Goal: Task Accomplishment & Management: Use online tool/utility

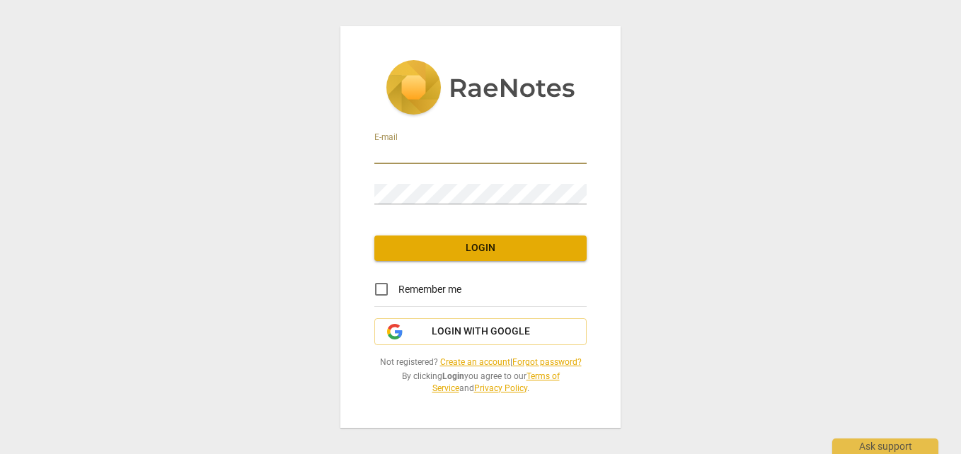
click at [415, 157] on input "email" at bounding box center [480, 154] width 212 height 21
type input "[EMAIL_ADDRESS][DOMAIN_NAME]"
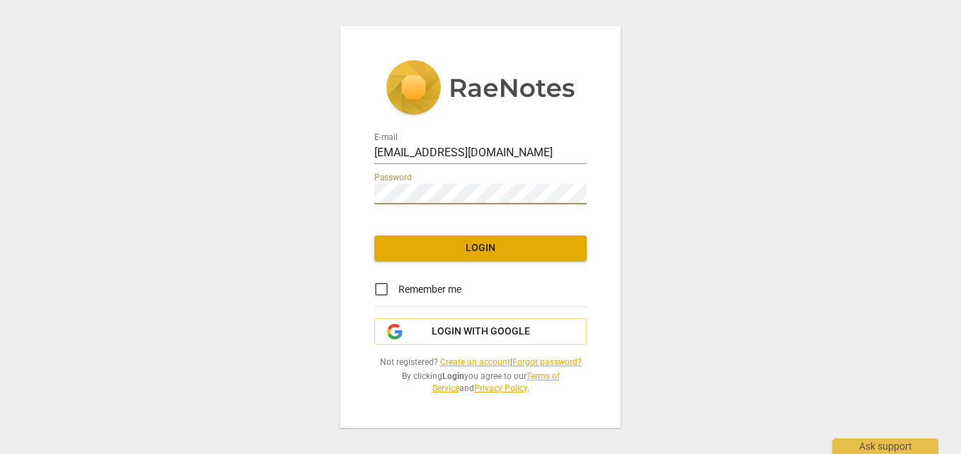
click at [451, 250] on span "Login" at bounding box center [481, 248] width 190 height 14
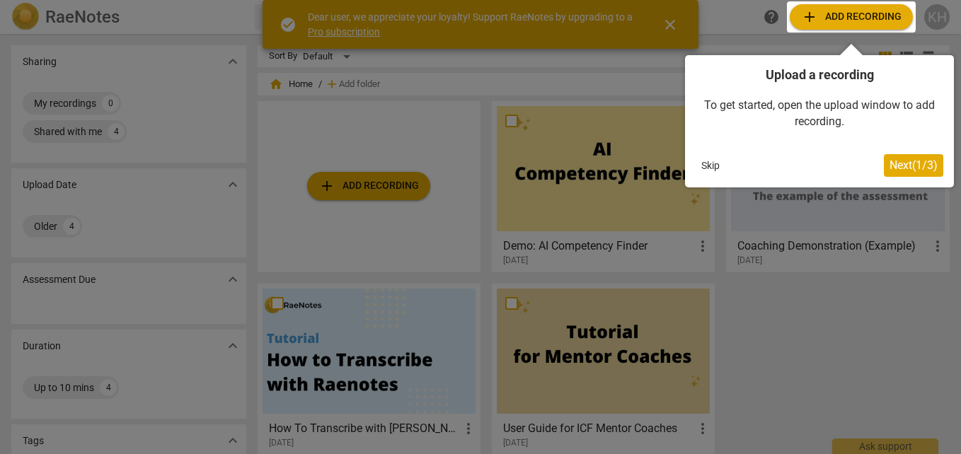
click at [395, 236] on div at bounding box center [480, 227] width 961 height 454
click at [891, 159] on span "Next ( 1 / 3 )" at bounding box center [913, 164] width 48 height 13
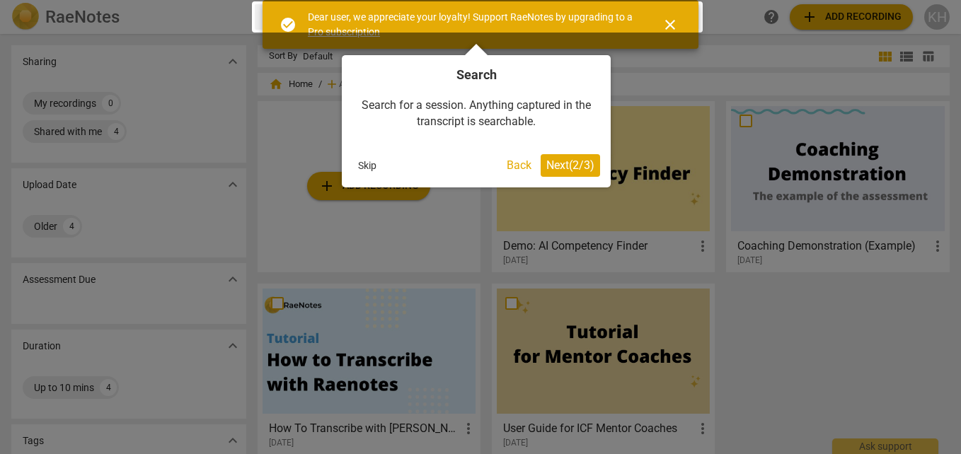
click at [568, 164] on span "Next ( 2 / 3 )" at bounding box center [570, 164] width 48 height 13
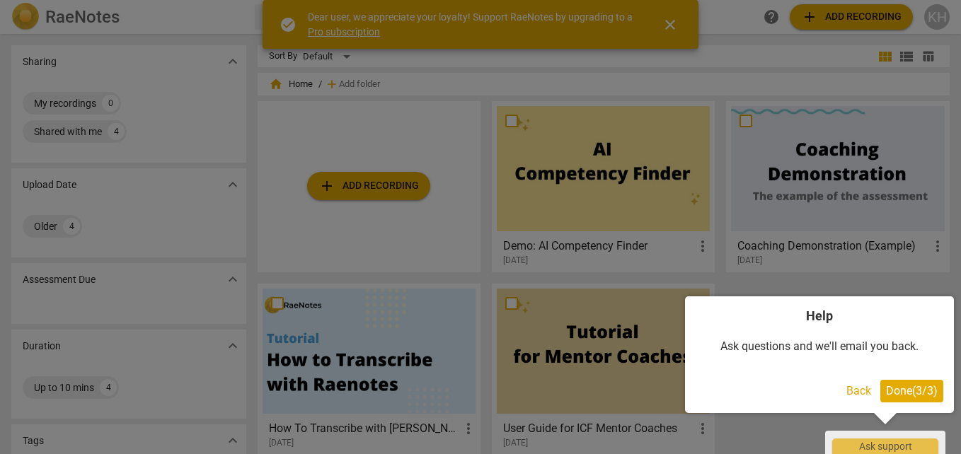
click at [896, 381] on button "Done ( 3 / 3 )" at bounding box center [911, 391] width 63 height 23
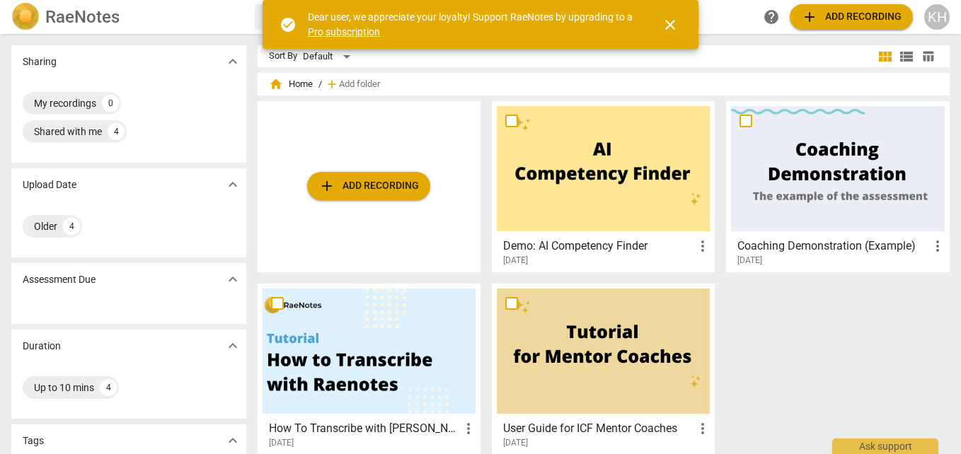
click at [340, 183] on span "add Add recording" at bounding box center [368, 186] width 100 height 17
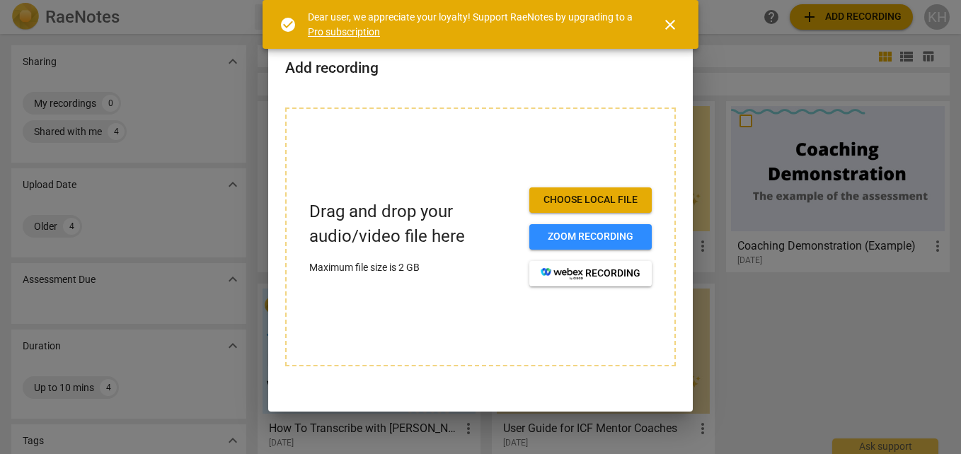
click at [580, 195] on span "Choose local file" at bounding box center [590, 200] width 100 height 14
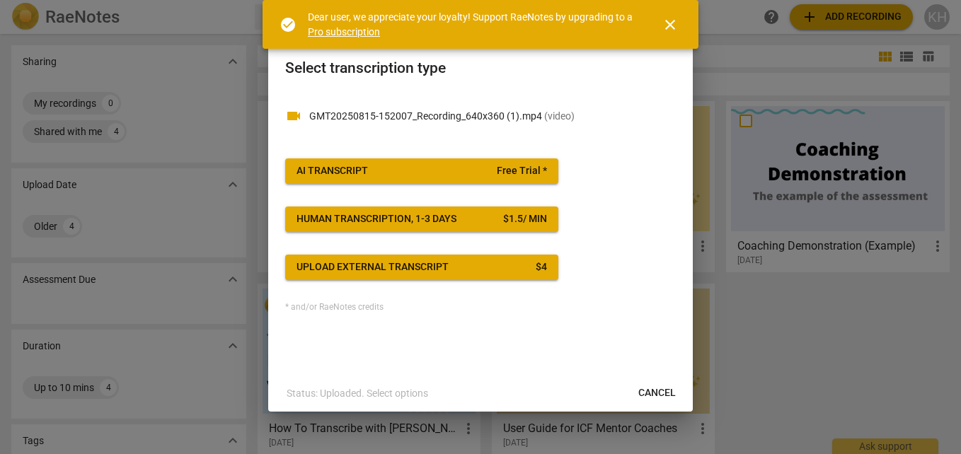
click at [671, 26] on span "close" at bounding box center [669, 24] width 17 height 17
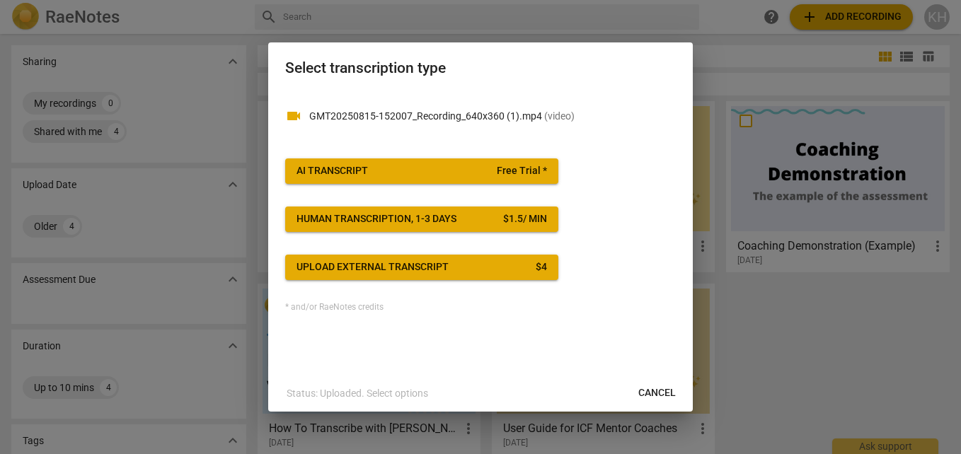
click at [475, 169] on span "AI Transcript Free Trial *" at bounding box center [421, 171] width 250 height 14
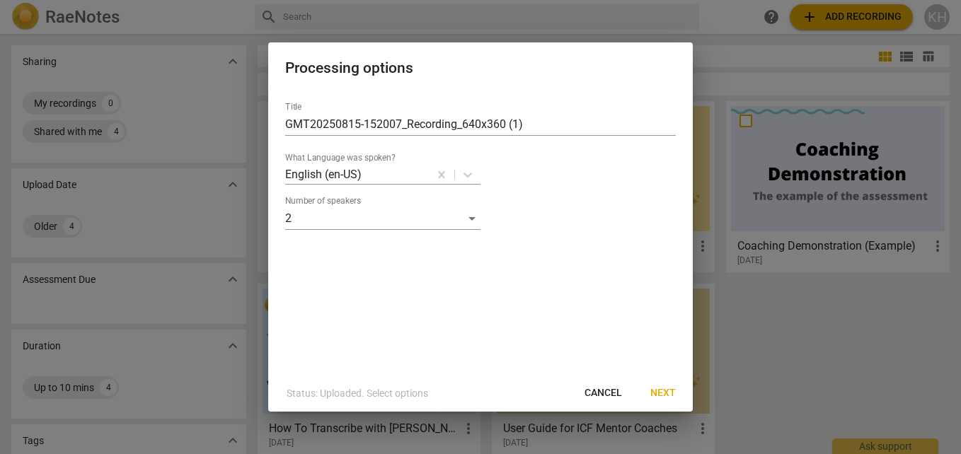
click at [666, 395] on span "Next" at bounding box center [662, 393] width 25 height 14
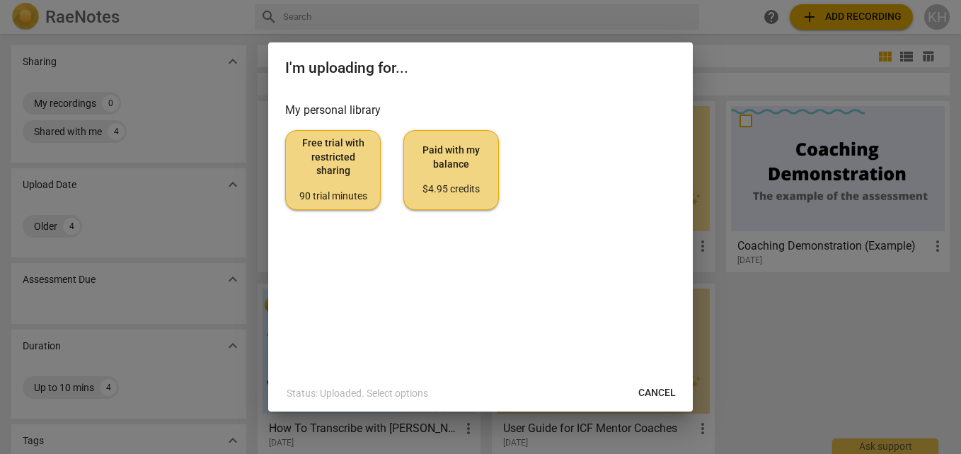
click at [421, 179] on span "Paid with my balance $4.95 credits" at bounding box center [450, 170] width 71 height 53
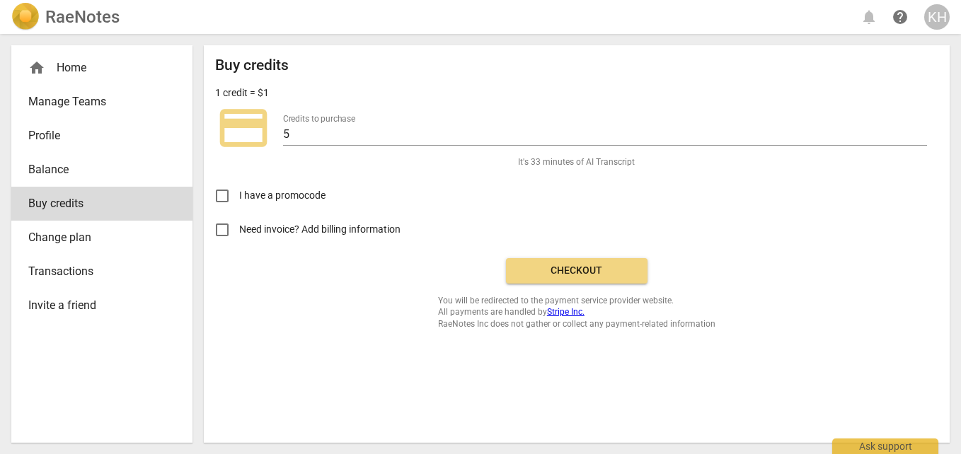
click at [226, 233] on input "Need invoice? Add billing information" at bounding box center [222, 230] width 34 height 34
checkbox input "true"
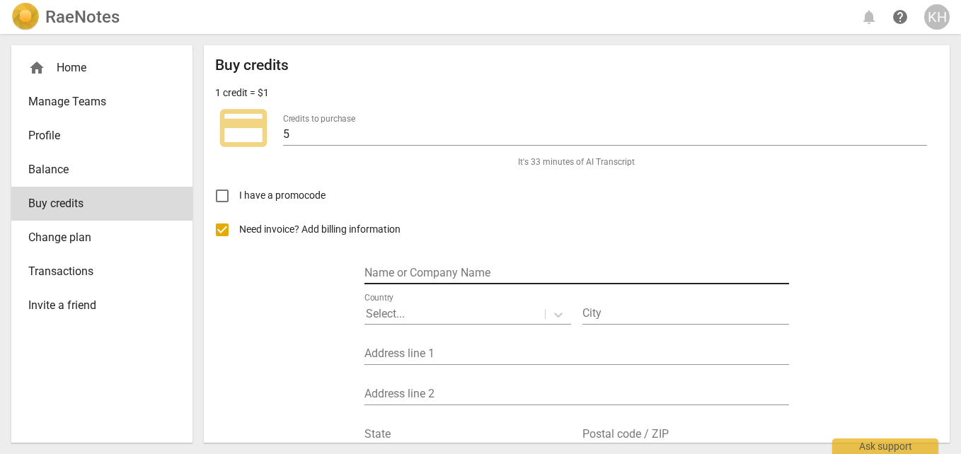
click at [373, 270] on input "text" at bounding box center [576, 274] width 424 height 21
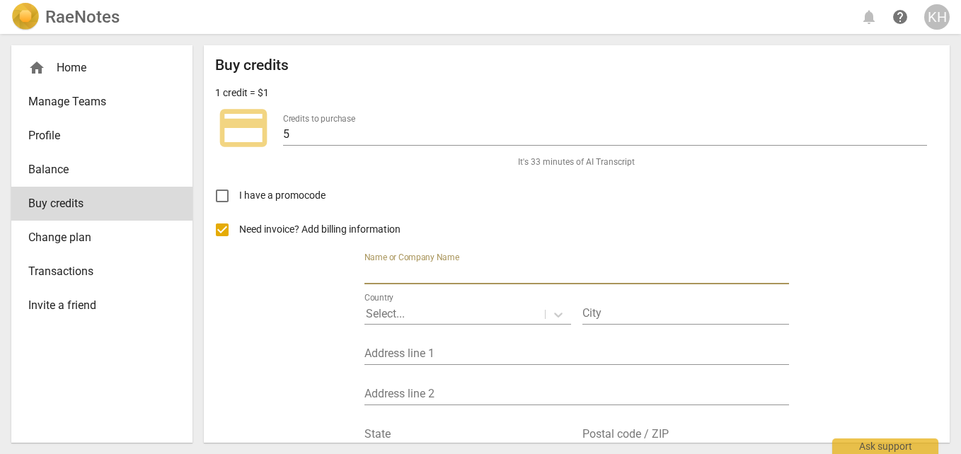
type input "Perspective Shift Consulting"
type input "[STREET_ADDRESS]"
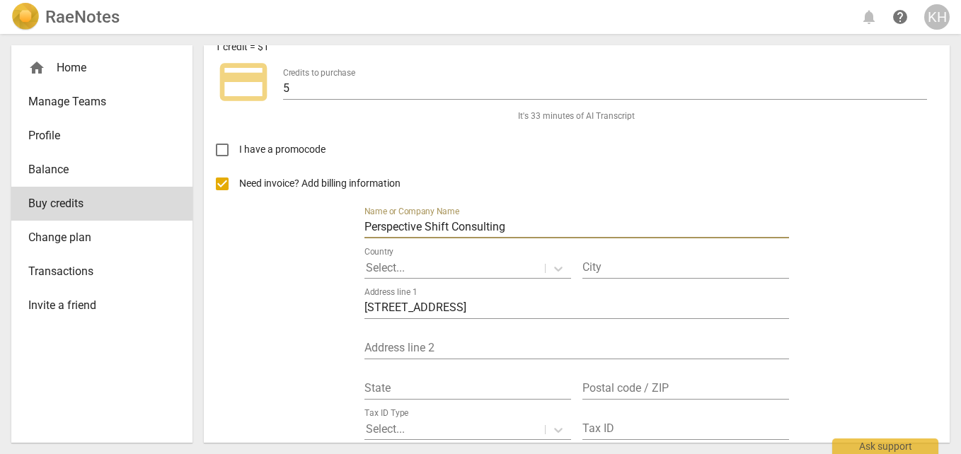
scroll to position [71, 0]
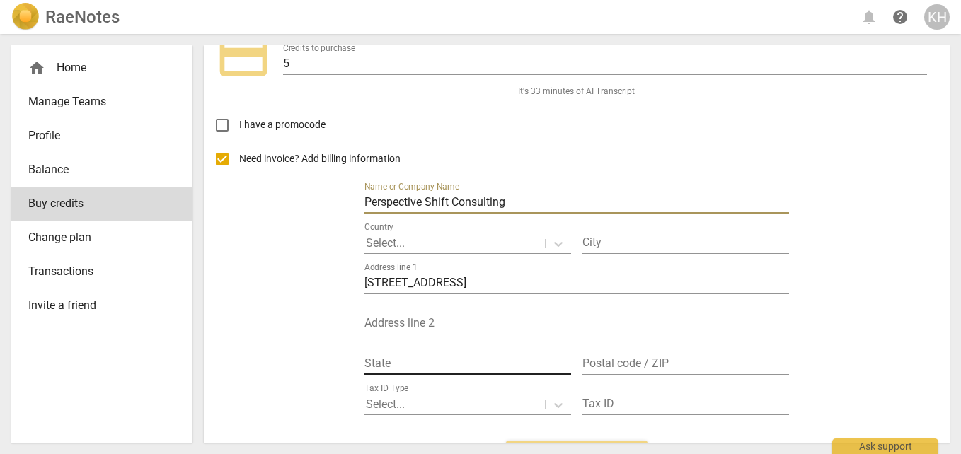
click at [420, 359] on input "text" at bounding box center [467, 364] width 207 height 21
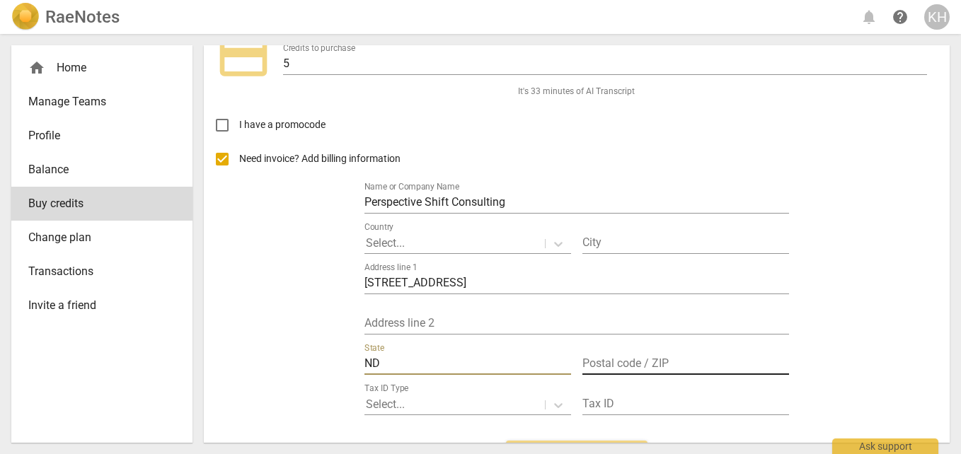
type input "ND"
click at [624, 357] on input "text" at bounding box center [685, 364] width 207 height 21
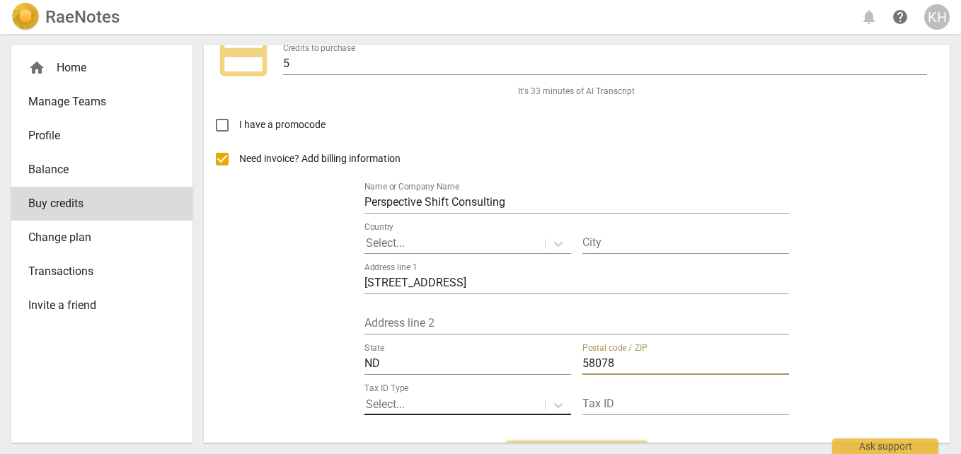
scroll to position [141, 0]
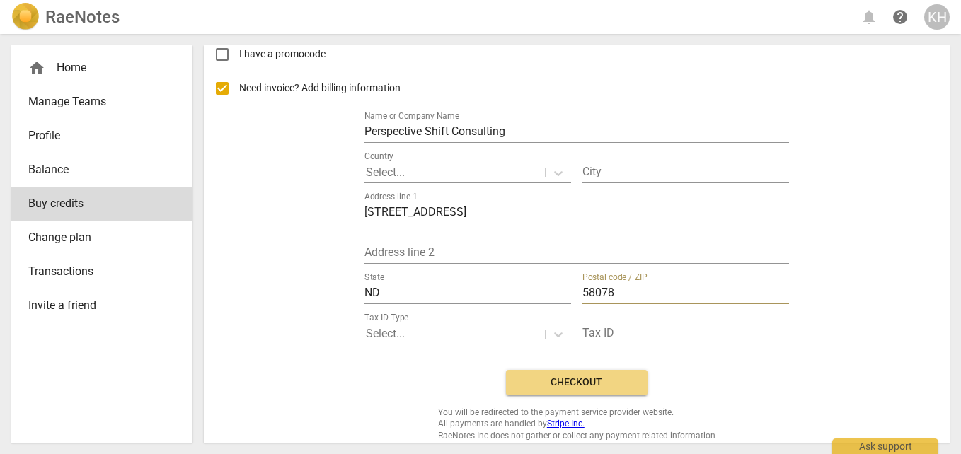
type input "58078"
click at [443, 365] on div "Buy credits 1 credit = $1 credit_card Credits to purchase 5 It's 33 minutes of …" at bounding box center [576, 178] width 723 height 526
click at [574, 372] on button "Checkout" at bounding box center [576, 382] width 141 height 25
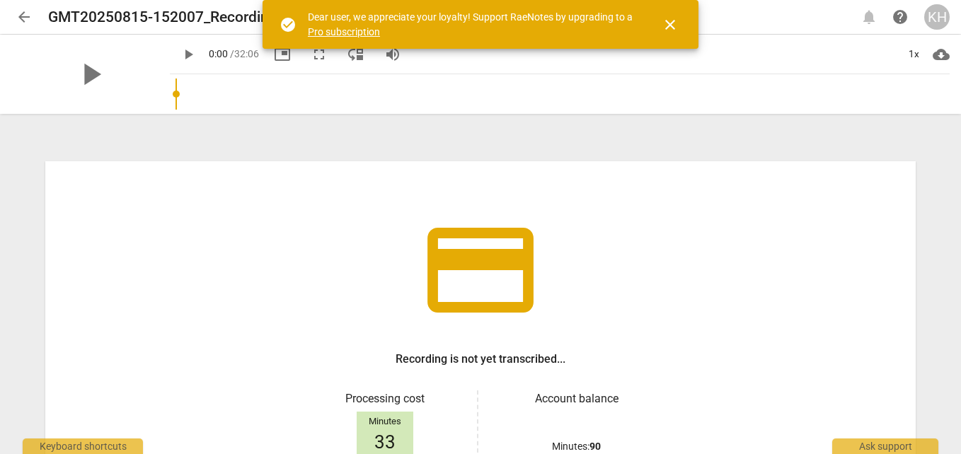
click at [671, 25] on span "close" at bounding box center [669, 24] width 17 height 17
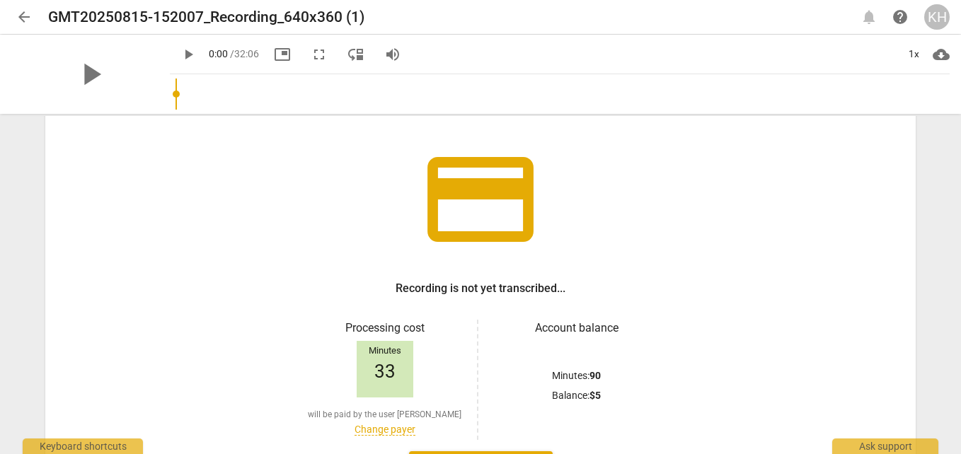
scroll to position [141, 0]
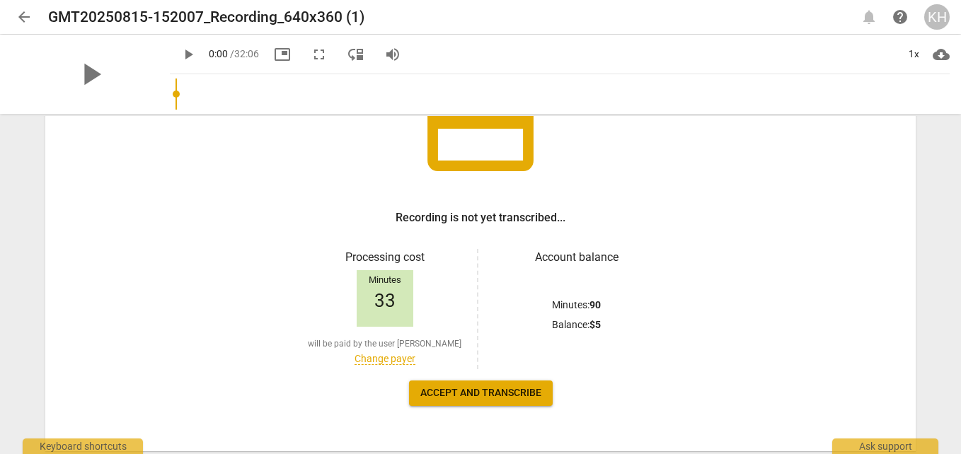
click at [492, 397] on span "Accept and transcribe" at bounding box center [480, 393] width 121 height 14
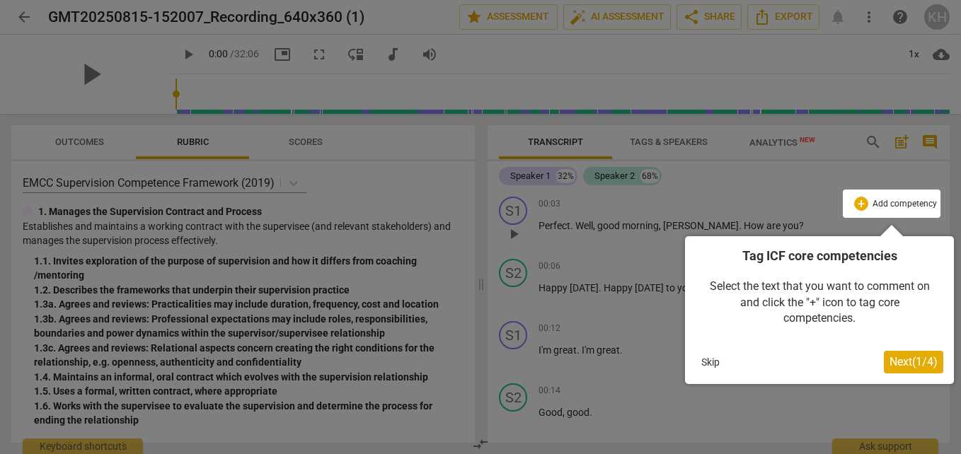
click at [804, 199] on div at bounding box center [480, 227] width 961 height 454
click at [771, 182] on div at bounding box center [480, 227] width 961 height 454
click at [896, 362] on span "Next ( 1 / 4 )" at bounding box center [913, 361] width 48 height 13
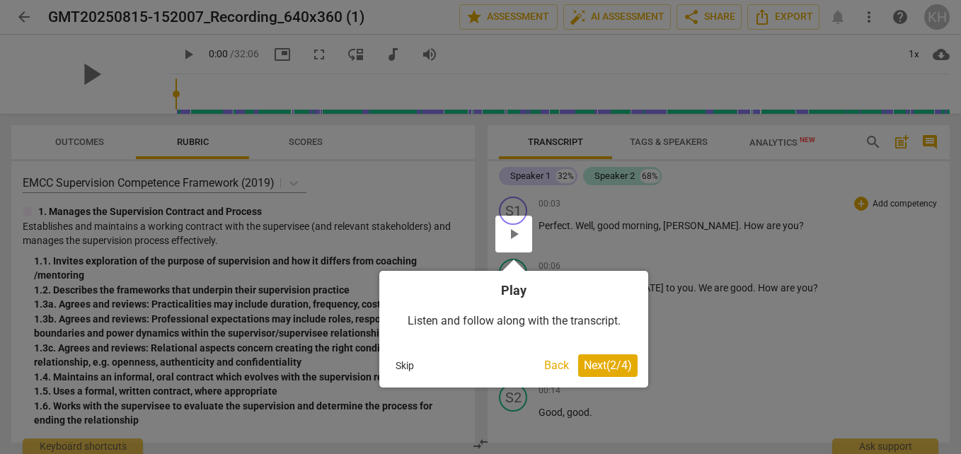
click at [601, 365] on span "Next ( 2 / 4 )" at bounding box center [608, 365] width 48 height 13
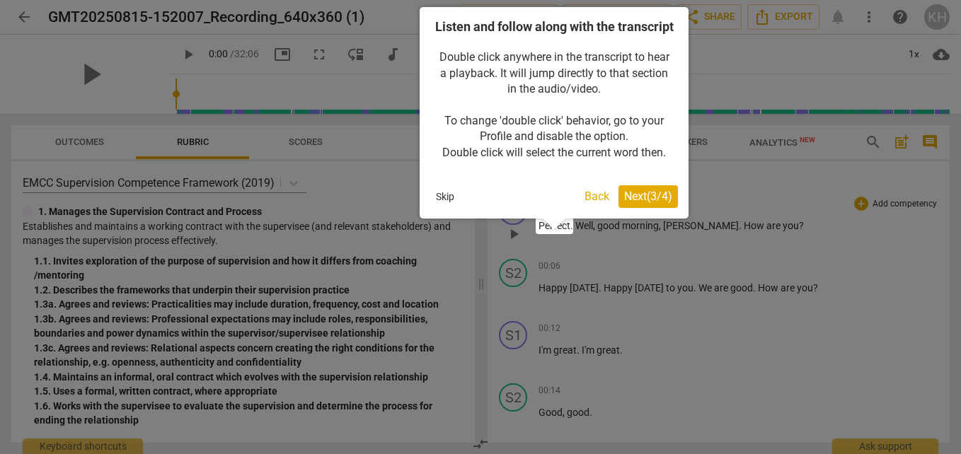
click at [634, 203] on span "Next ( 3 / 4 )" at bounding box center [648, 196] width 48 height 13
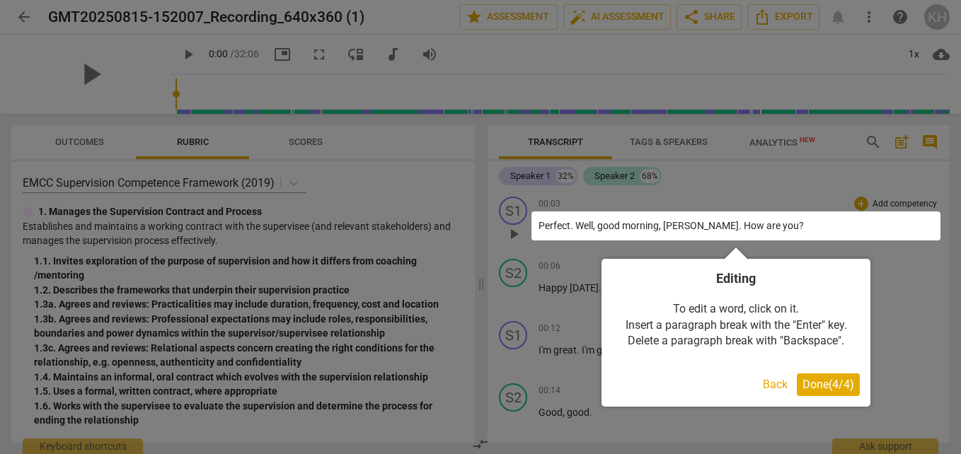
click at [817, 381] on span "Done ( 4 / 4 )" at bounding box center [828, 384] width 52 height 13
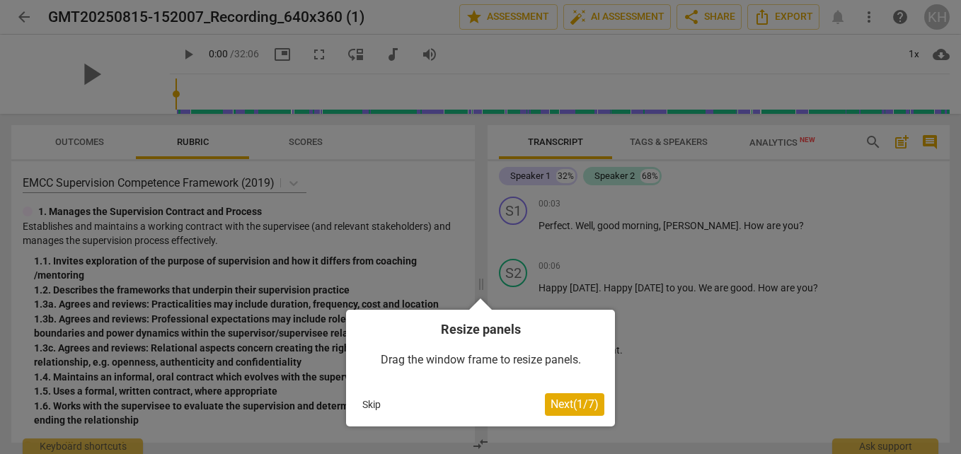
click at [564, 411] on button "Next ( 1 / 7 )" at bounding box center [574, 404] width 59 height 23
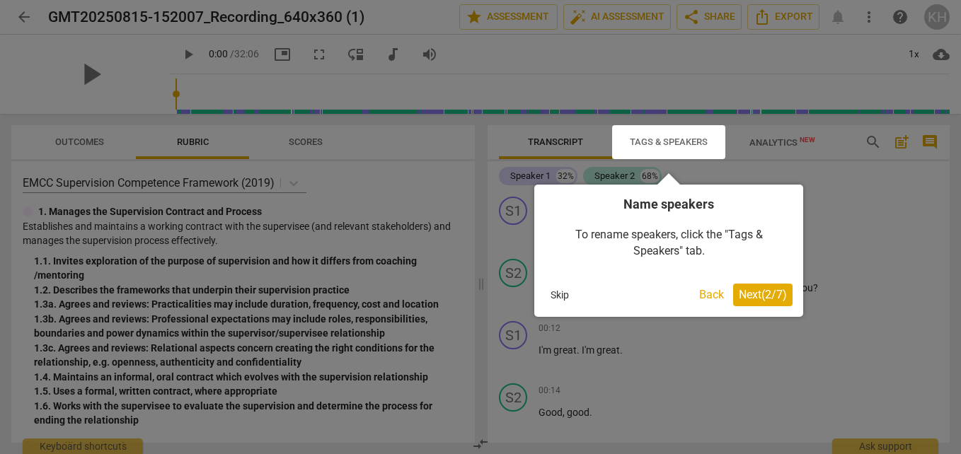
click at [766, 301] on span "Next ( 2 / 7 )" at bounding box center [762, 294] width 48 height 13
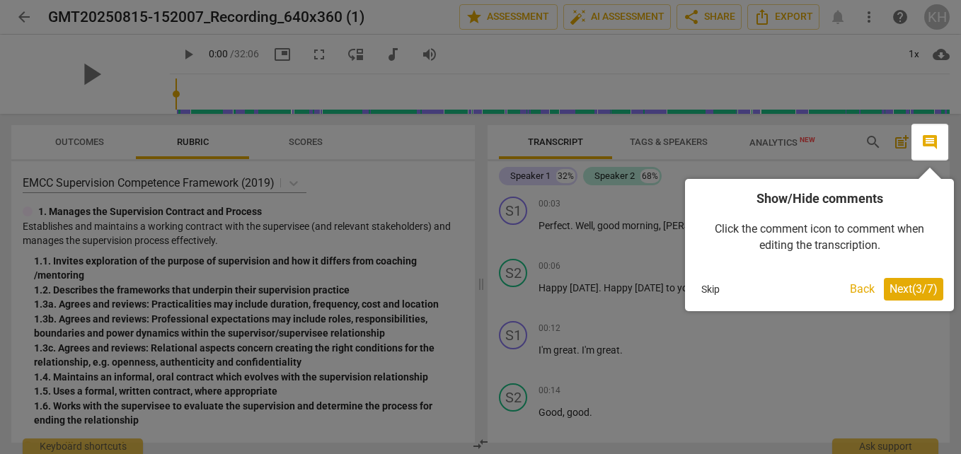
click at [914, 289] on span "Next ( 3 / 7 )" at bounding box center [913, 288] width 48 height 13
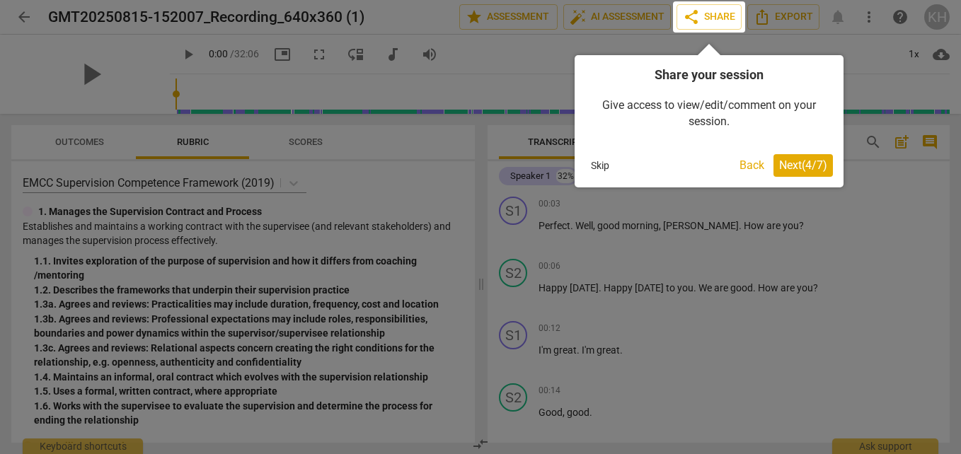
click at [800, 166] on span "Next ( 4 / 7 )" at bounding box center [803, 164] width 48 height 13
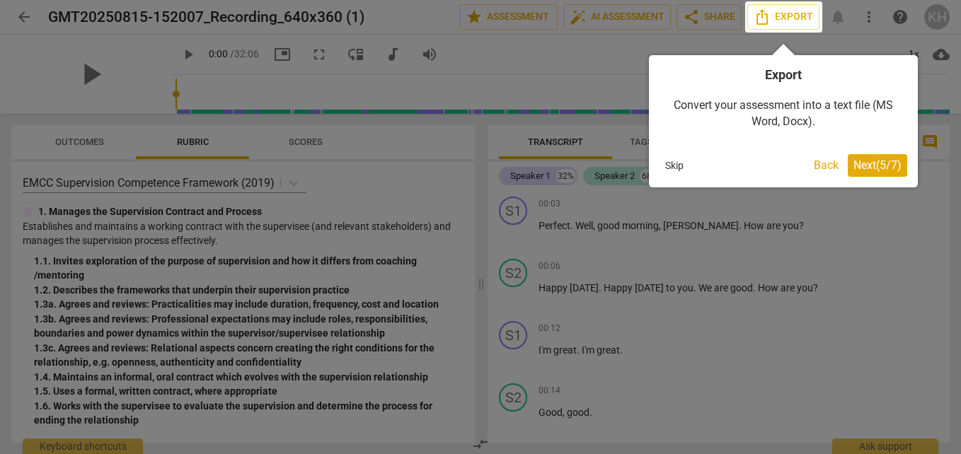
click at [874, 166] on span "Next ( 5 / 7 )" at bounding box center [877, 164] width 48 height 13
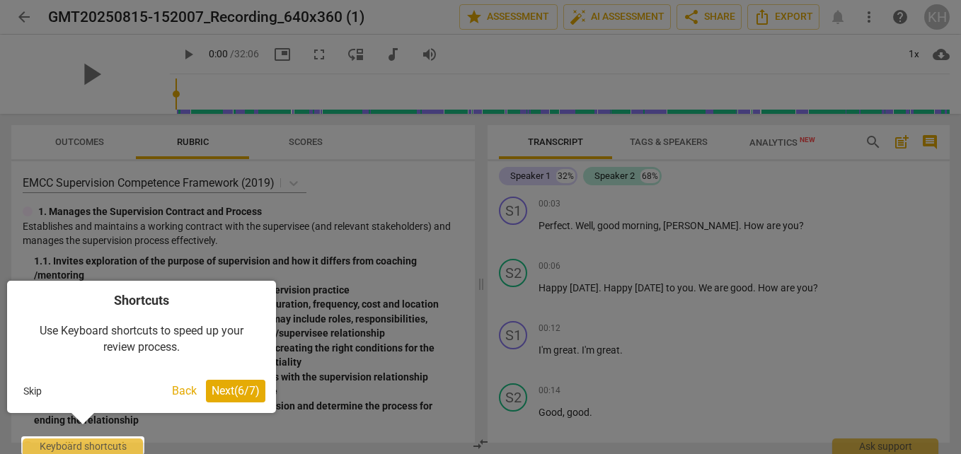
click at [229, 393] on span "Next ( 6 / 7 )" at bounding box center [235, 390] width 48 height 13
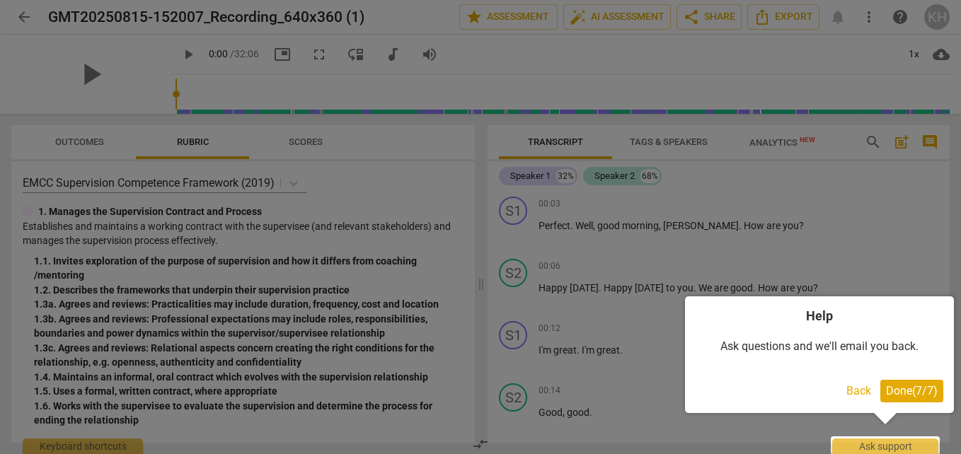
click at [923, 390] on span "Done ( 7 / 7 )" at bounding box center [912, 390] width 52 height 13
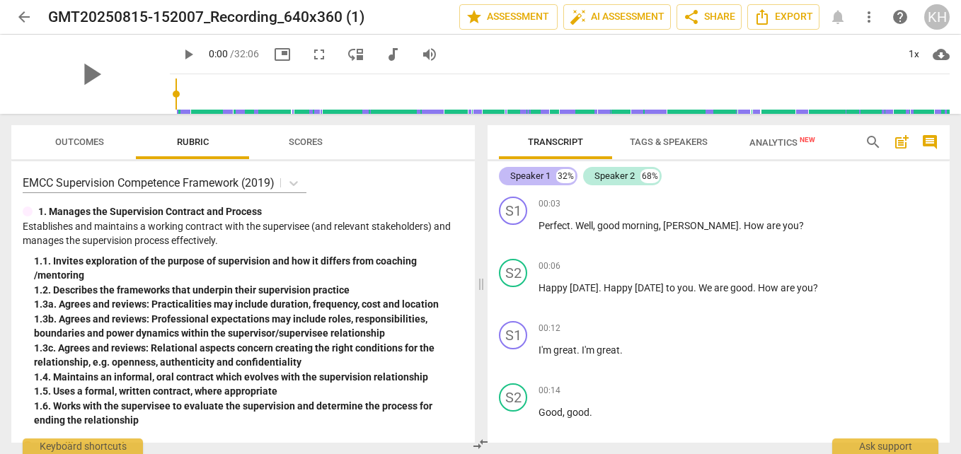
click at [522, 176] on div "Speaker 1" at bounding box center [530, 176] width 40 height 14
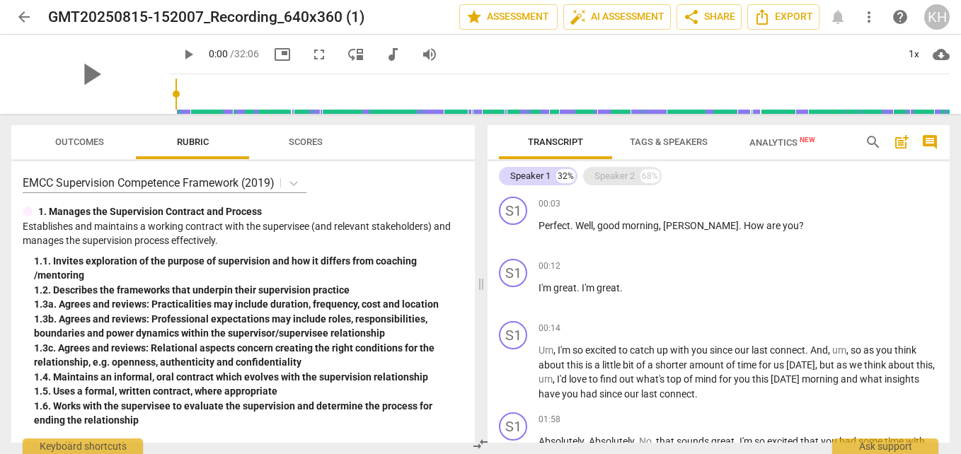
click at [630, 175] on div "Speaker 2" at bounding box center [614, 176] width 40 height 14
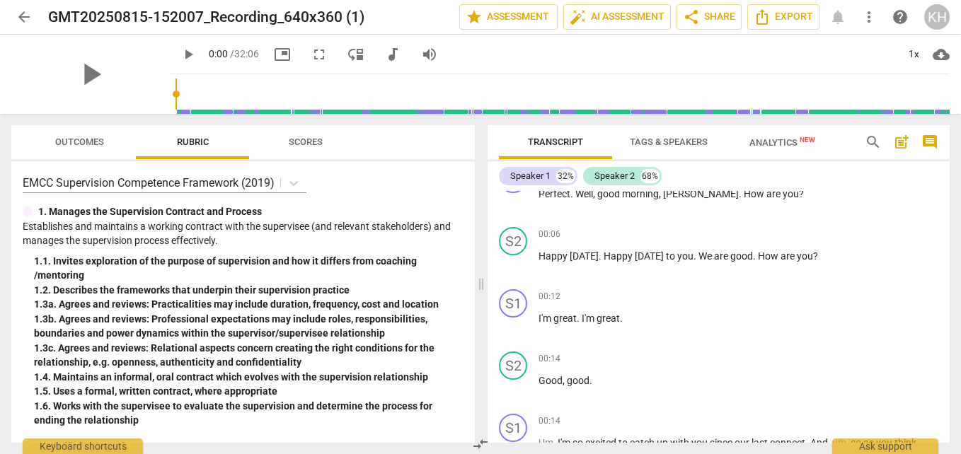
scroll to position [0, 0]
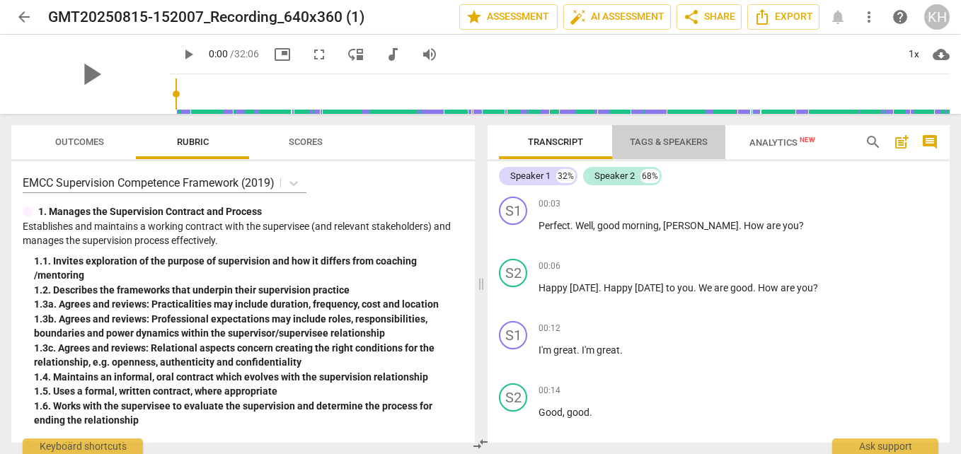
click at [673, 138] on span "Tags & Speakers" at bounding box center [669, 142] width 78 height 11
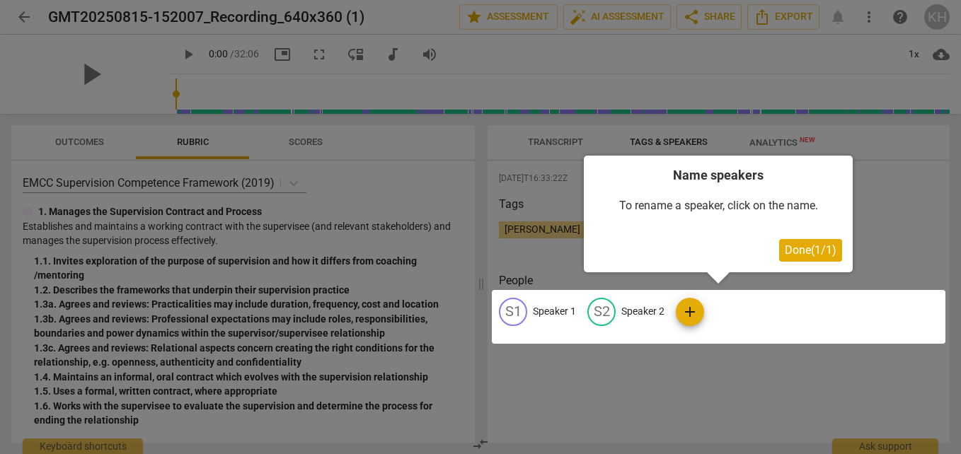
click at [543, 314] on div at bounding box center [718, 317] width 453 height 54
click at [800, 244] on span "Done ( 1 / 1 )" at bounding box center [810, 249] width 52 height 13
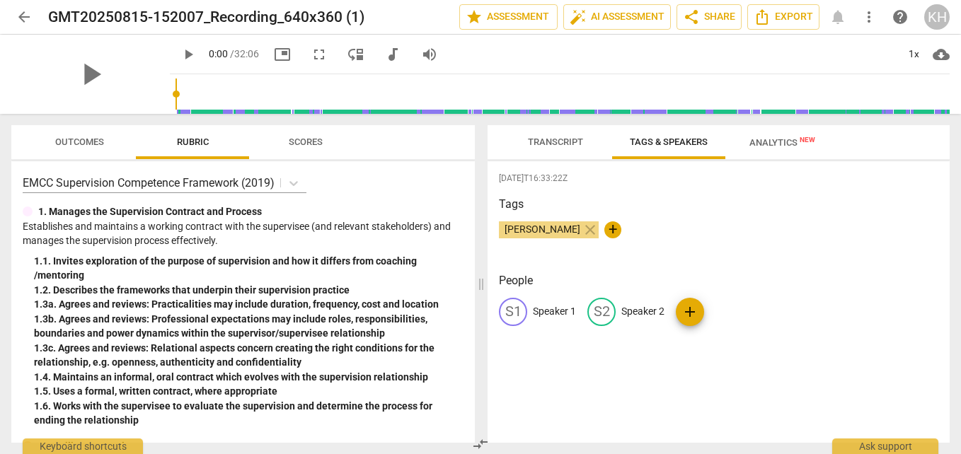
click at [538, 315] on p "Speaker 1" at bounding box center [554, 311] width 43 height 15
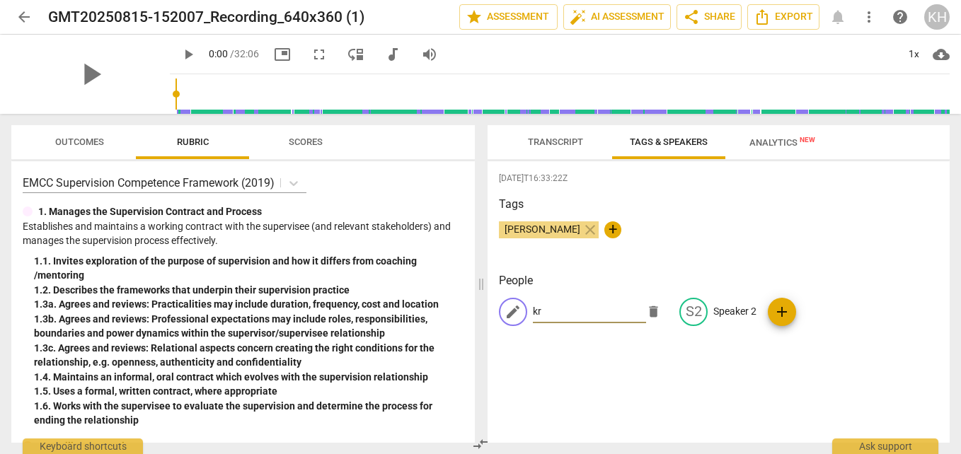
type input "k"
type input "Kristi Huber"
click at [734, 301] on div "edit Speaker 2" at bounding box center [717, 312] width 77 height 28
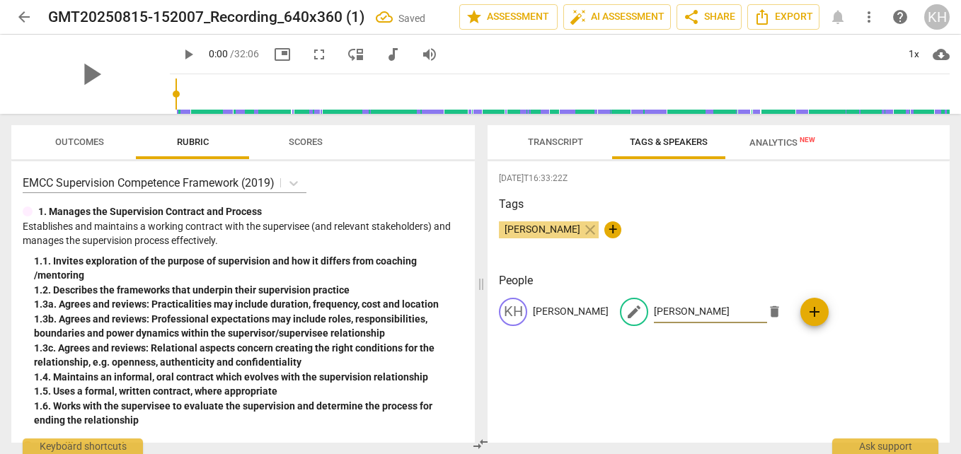
type input "Amy Hass"
click at [695, 212] on h3 "Tags" at bounding box center [718, 204] width 439 height 17
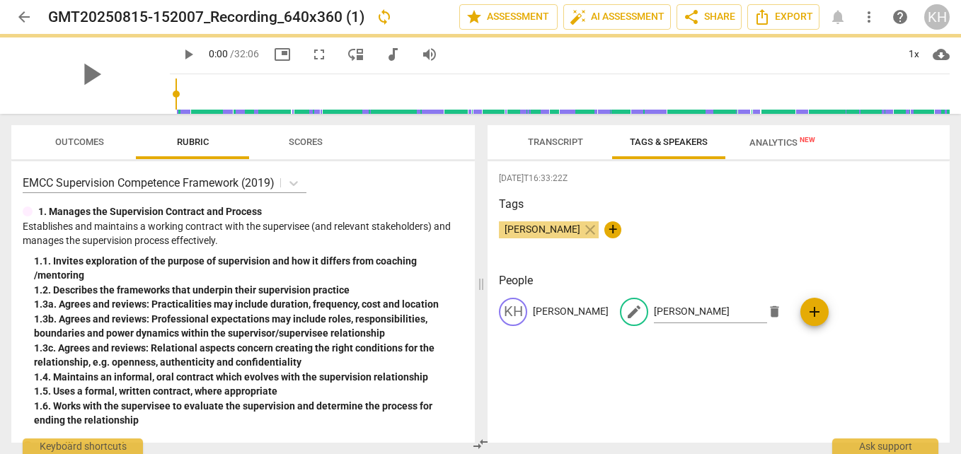
click at [767, 141] on span "Analytics New" at bounding box center [782, 142] width 66 height 11
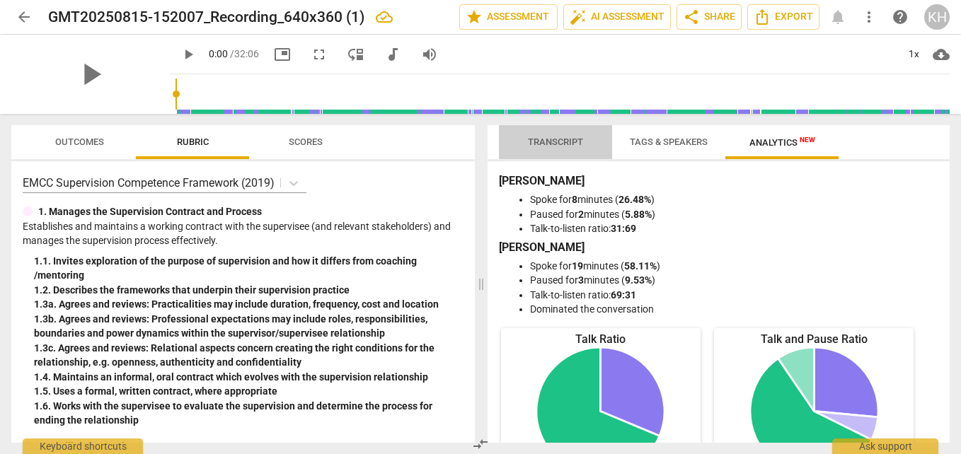
click at [533, 144] on span "Transcript" at bounding box center [555, 142] width 55 height 11
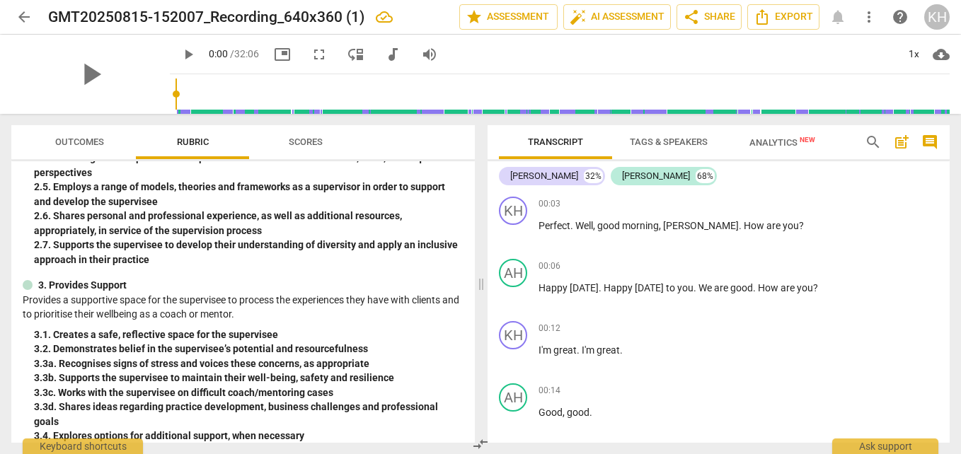
scroll to position [495, 0]
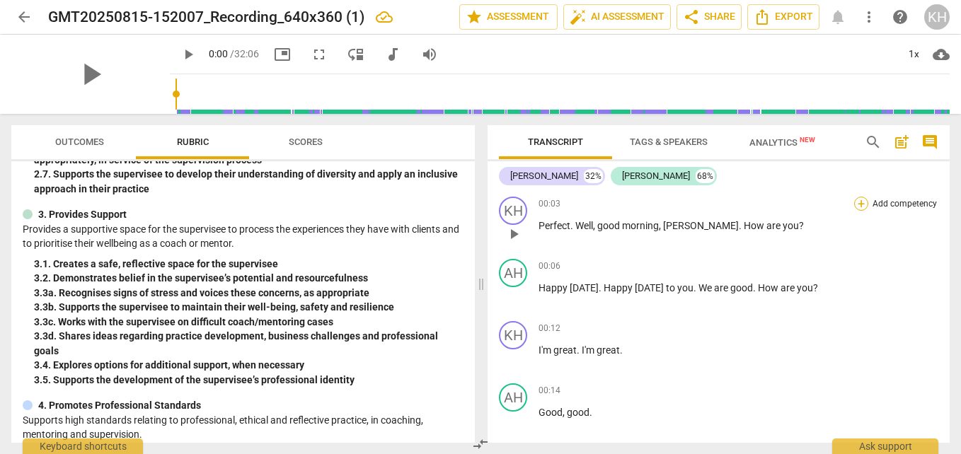
click at [855, 205] on div "+" at bounding box center [861, 204] width 14 height 14
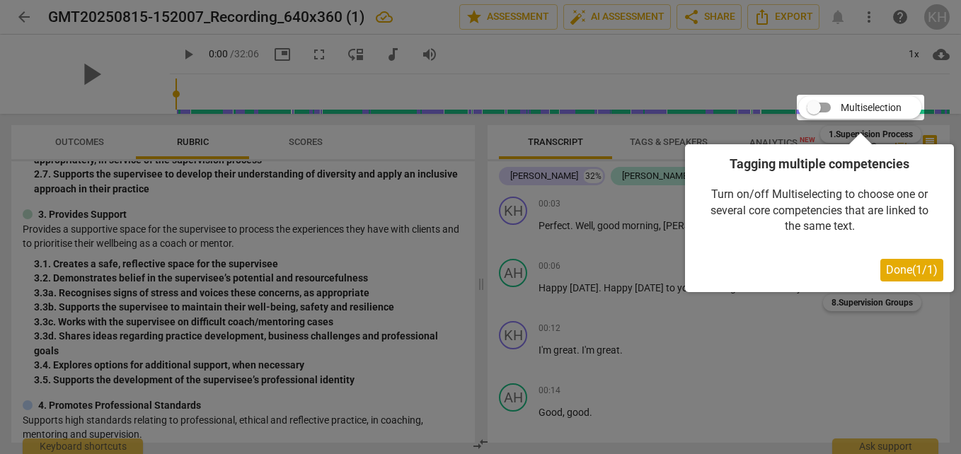
click at [910, 277] on span "Done ( 1 / 1 )" at bounding box center [912, 269] width 52 height 13
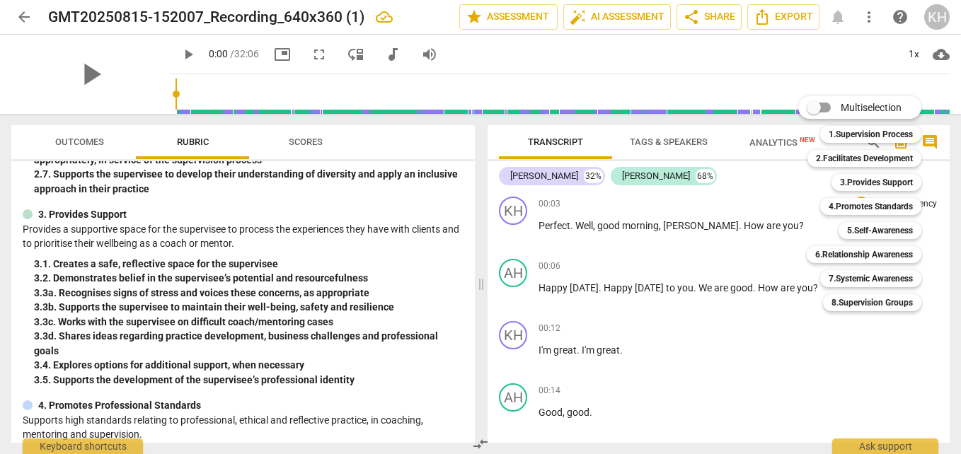
click at [731, 197] on div at bounding box center [480, 227] width 961 height 454
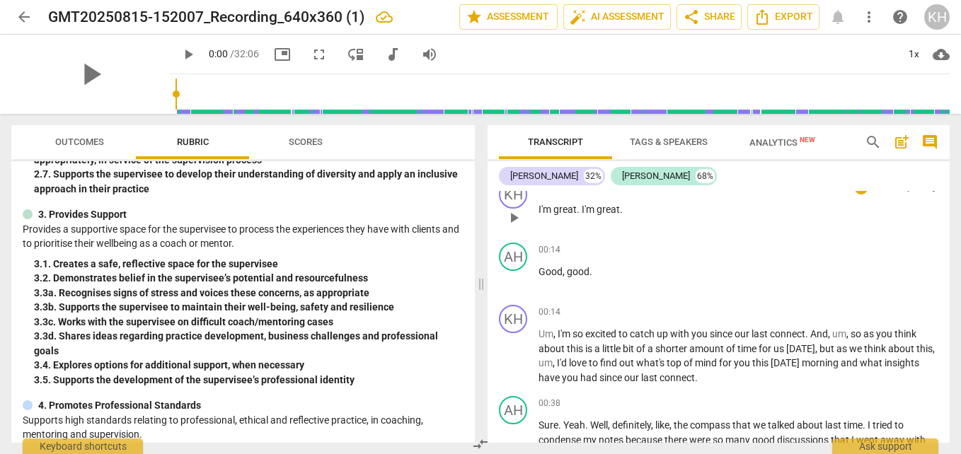
scroll to position [141, 0]
